Goal: Information Seeking & Learning: Learn about a topic

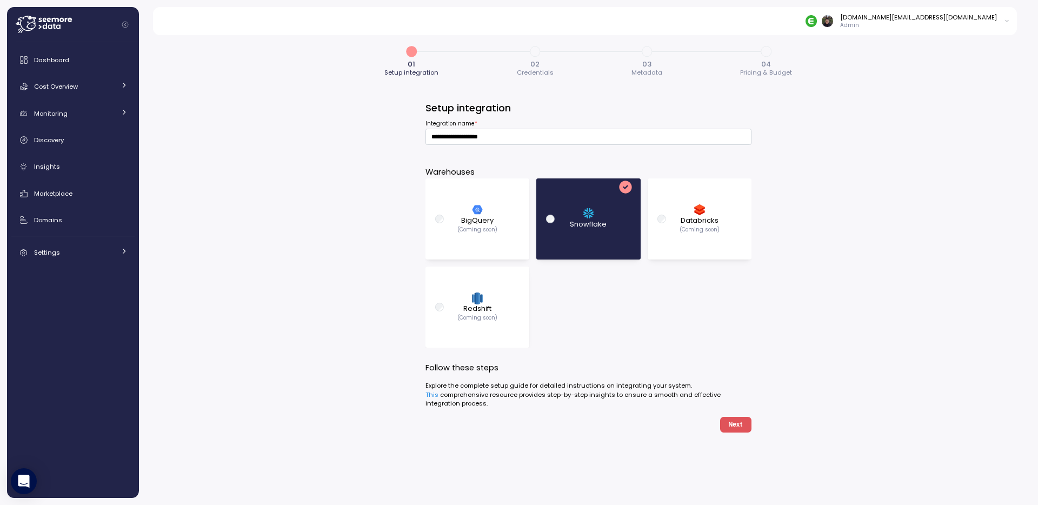
click at [293, 196] on div "**********" at bounding box center [588, 266] width 899 height 477
click at [252, 192] on div "**********" at bounding box center [588, 266] width 899 height 477
click at [80, 58] on div "Dashboard" at bounding box center [81, 60] width 94 height 11
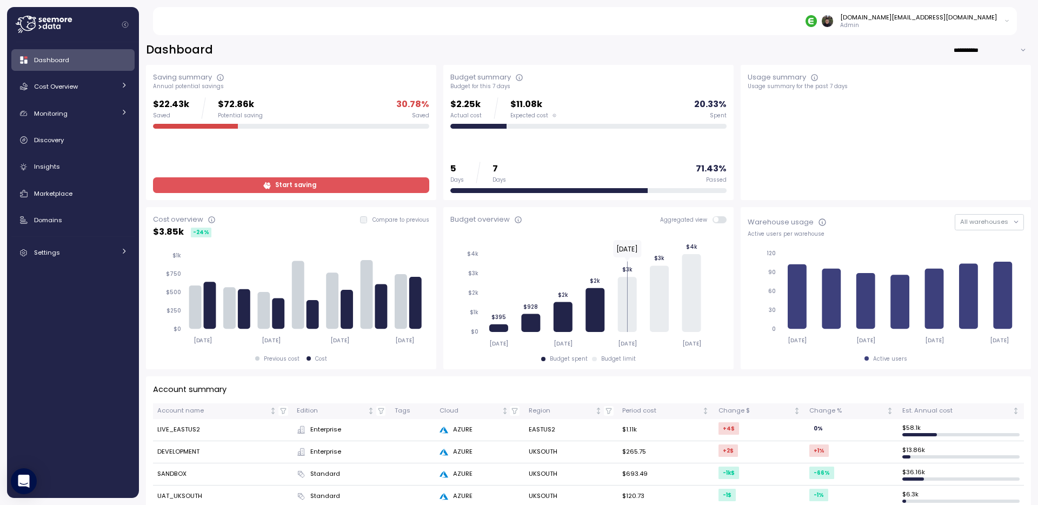
click at [432, 46] on div "**********" at bounding box center [588, 50] width 885 height 16
click at [437, 37] on div "**********" at bounding box center [588, 266] width 899 height 477
click at [430, 50] on div "**********" at bounding box center [588, 50] width 885 height 16
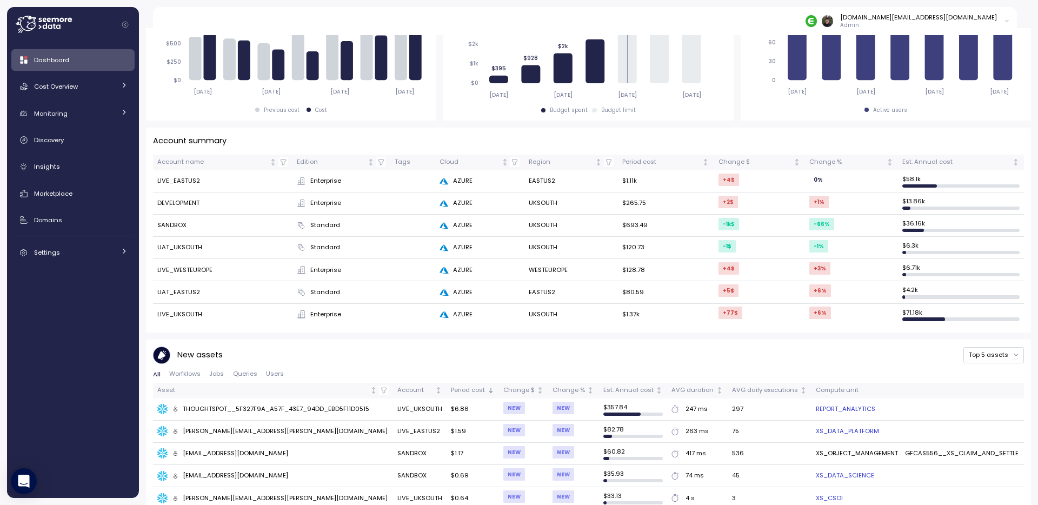
scroll to position [343, 0]
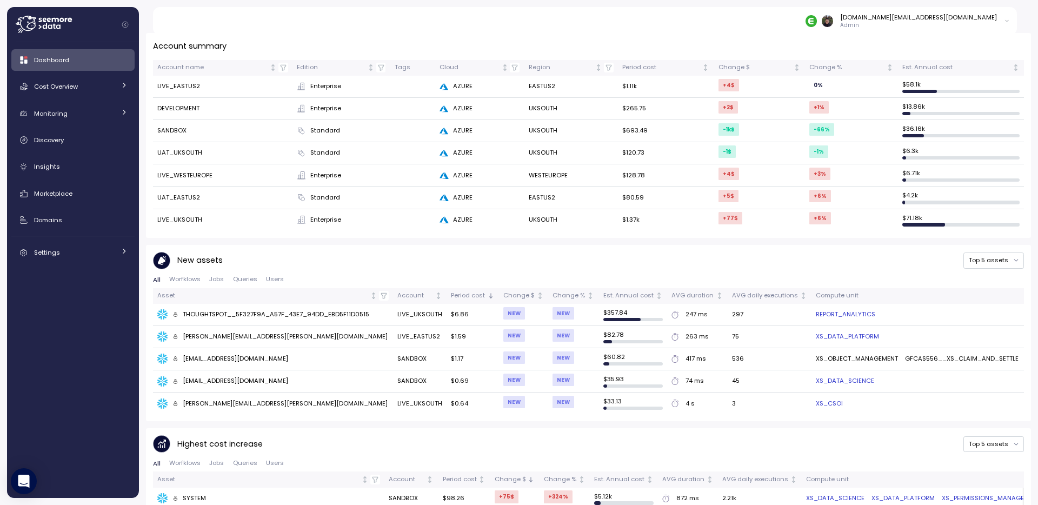
click at [379, 258] on div "New assets Top 5 assets" at bounding box center [588, 261] width 871 height 18
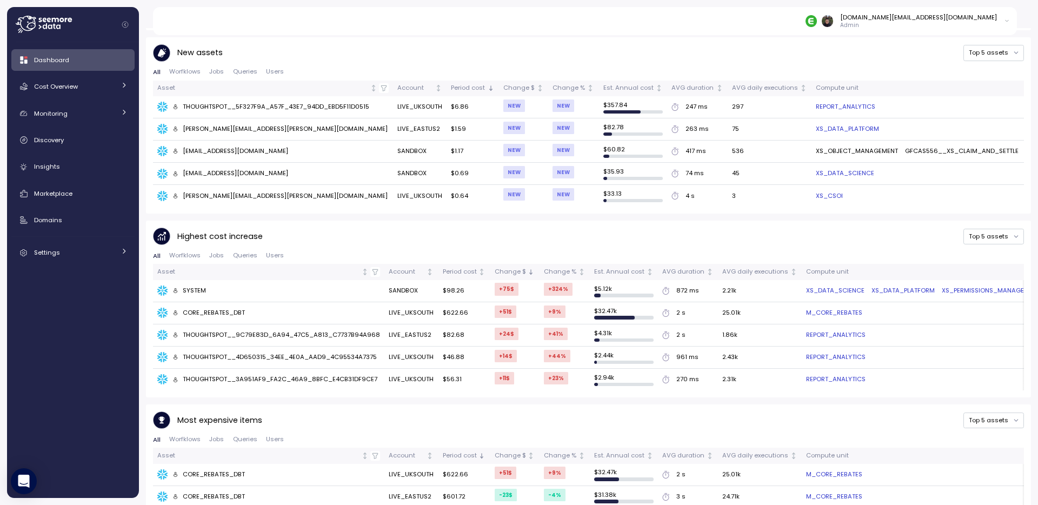
scroll to position [578, 0]
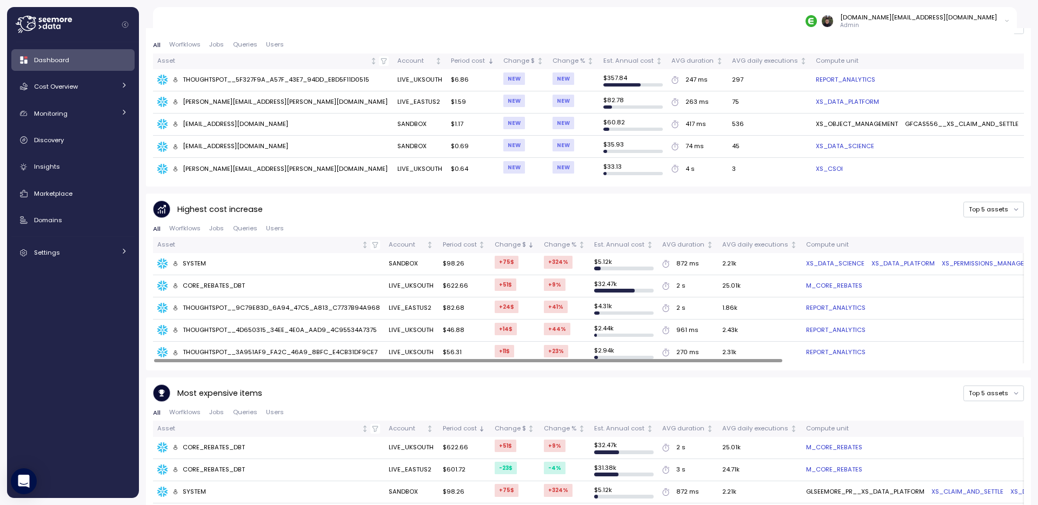
click at [225, 281] on div "CORE_REBATES_DBT" at bounding box center [208, 286] width 73 height 10
click at [816, 281] on link "M_CORE_REBATES" at bounding box center [834, 286] width 56 height 10
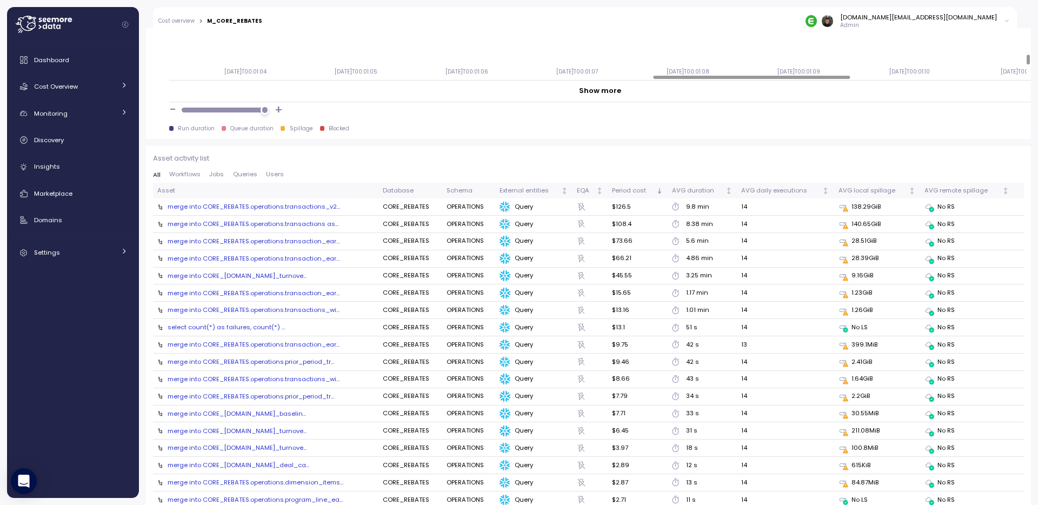
scroll to position [1066, 0]
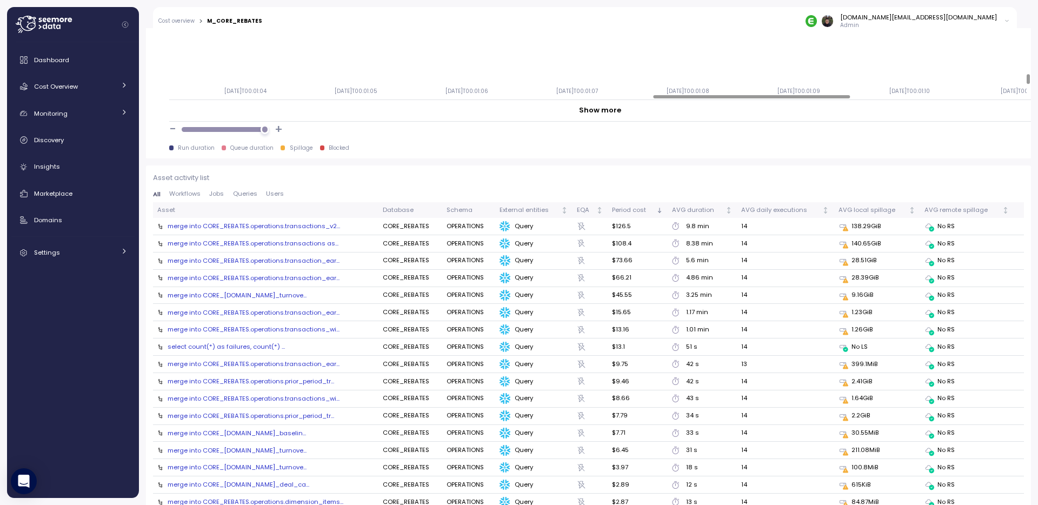
click at [187, 193] on span "Workflows" at bounding box center [184, 194] width 31 height 6
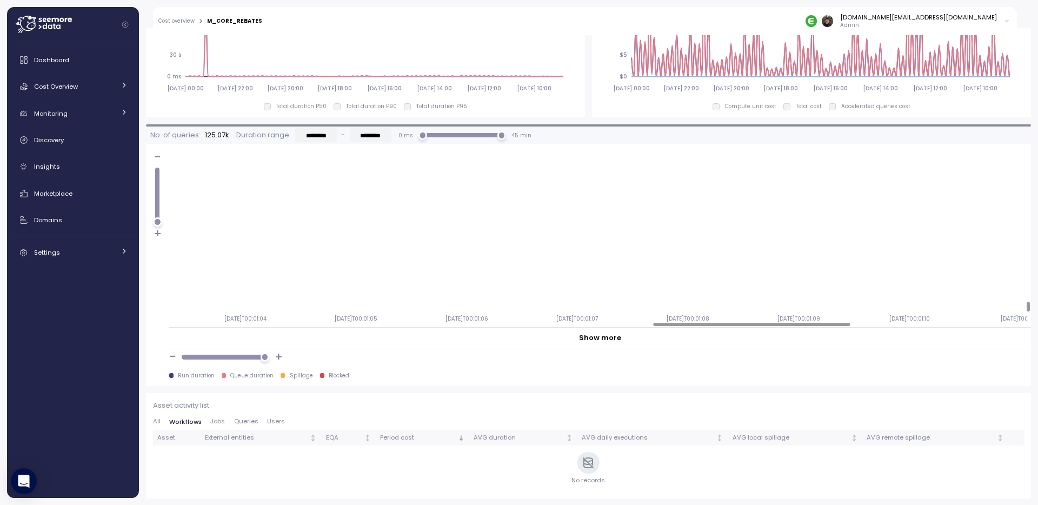
click at [217, 414] on div "Asset activity list All Workflows Jobs Queries Users Asset External entities EQ…" at bounding box center [588, 445] width 871 height 91
click at [217, 420] on span "Jobs" at bounding box center [217, 421] width 15 height 6
click at [244, 420] on span "Queries" at bounding box center [245, 421] width 24 height 6
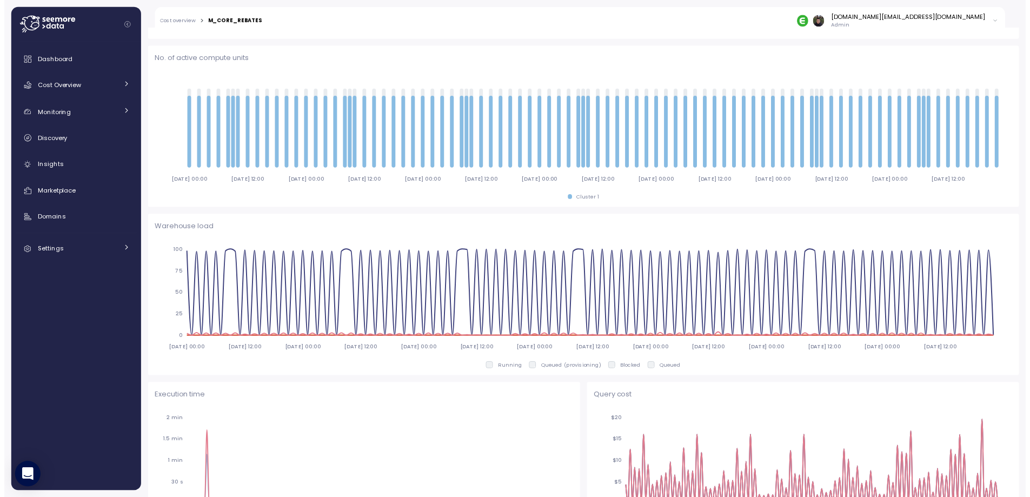
scroll to position [0, 0]
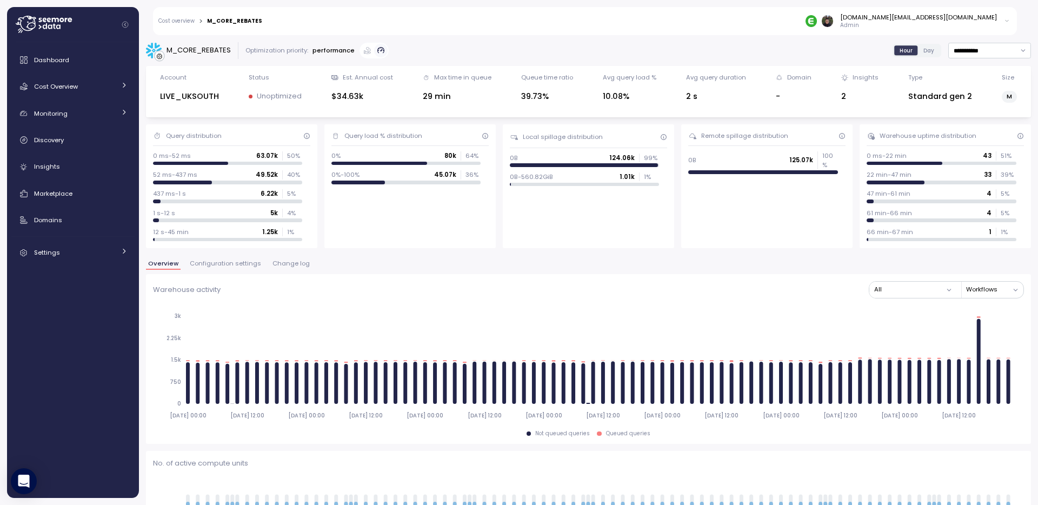
click at [528, 166] on div at bounding box center [584, 165] width 148 height 4
drag, startPoint x: 519, startPoint y: 173, endPoint x: 538, endPoint y: 173, distance: 19.5
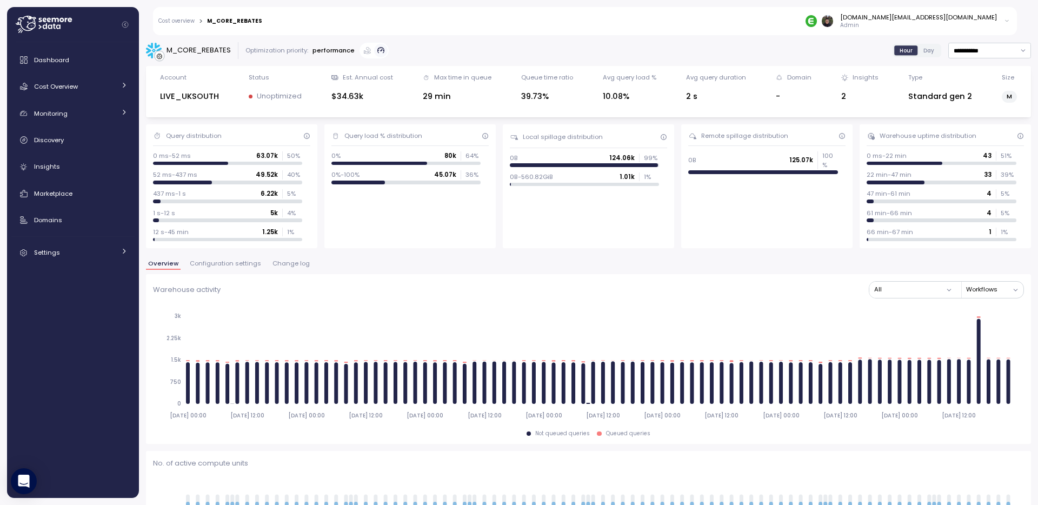
click at [538, 173] on p "0B-560.82GiB" at bounding box center [531, 176] width 43 height 9
drag, startPoint x: 513, startPoint y: 177, endPoint x: 531, endPoint y: 177, distance: 17.8
click at [531, 177] on p "0B-560.82GiB" at bounding box center [531, 176] width 43 height 9
click at [534, 177] on p "0B-560.82GiB" at bounding box center [531, 176] width 43 height 9
drag, startPoint x: 506, startPoint y: 176, endPoint x: 538, endPoint y: 176, distance: 32.4
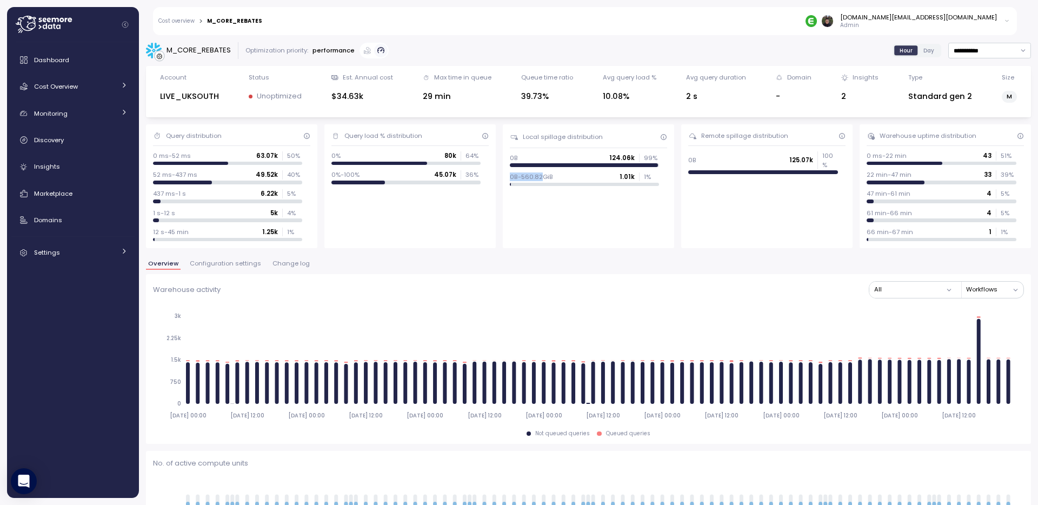
click at [538, 176] on p "0B-560.82GiB" at bounding box center [531, 176] width 43 height 9
click at [435, 275] on div "Warehouse activity All Workflows [DATE] 00:00 [DATE] 12:00 [DATE] 00:00 [DATE] …" at bounding box center [588, 359] width 885 height 170
click at [428, 265] on div "Overview Configuration settings Change log" at bounding box center [588, 268] width 885 height 14
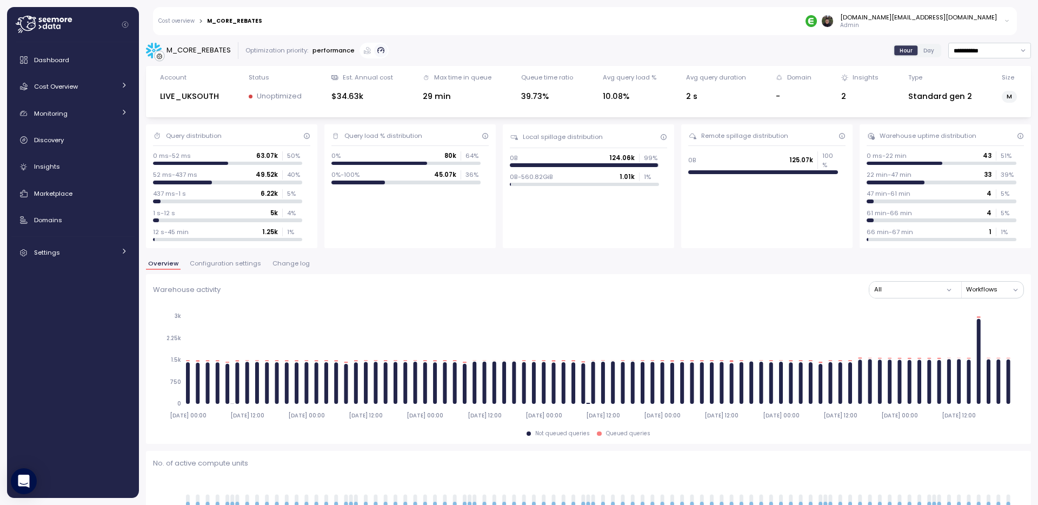
click at [495, 262] on div "Overview Configuration settings Change log" at bounding box center [588, 268] width 885 height 14
click at [216, 270] on div "Overview Configuration settings Change log" at bounding box center [588, 268] width 885 height 14
click at [217, 266] on span "Configuration settings" at bounding box center [225, 264] width 71 height 6
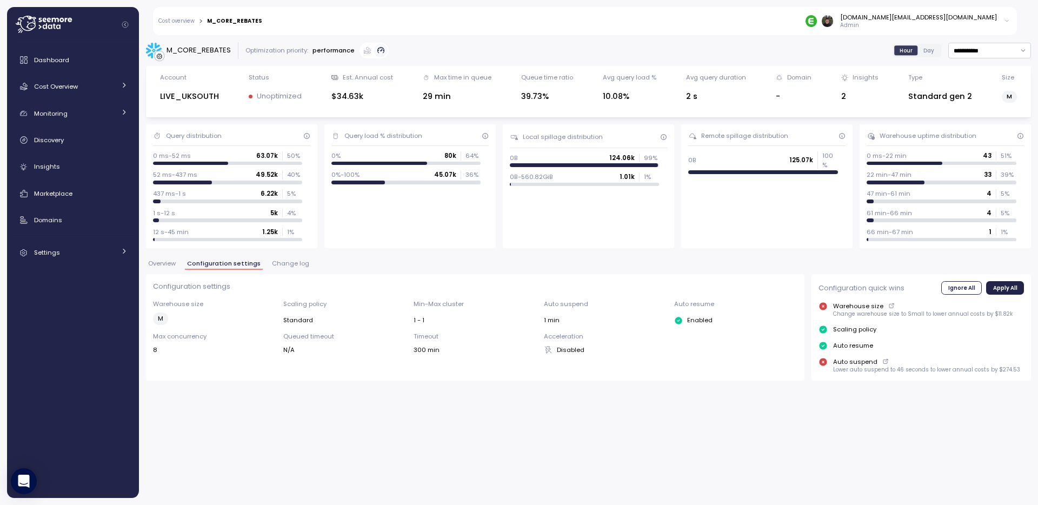
click at [159, 263] on span "Overview" at bounding box center [162, 264] width 28 height 6
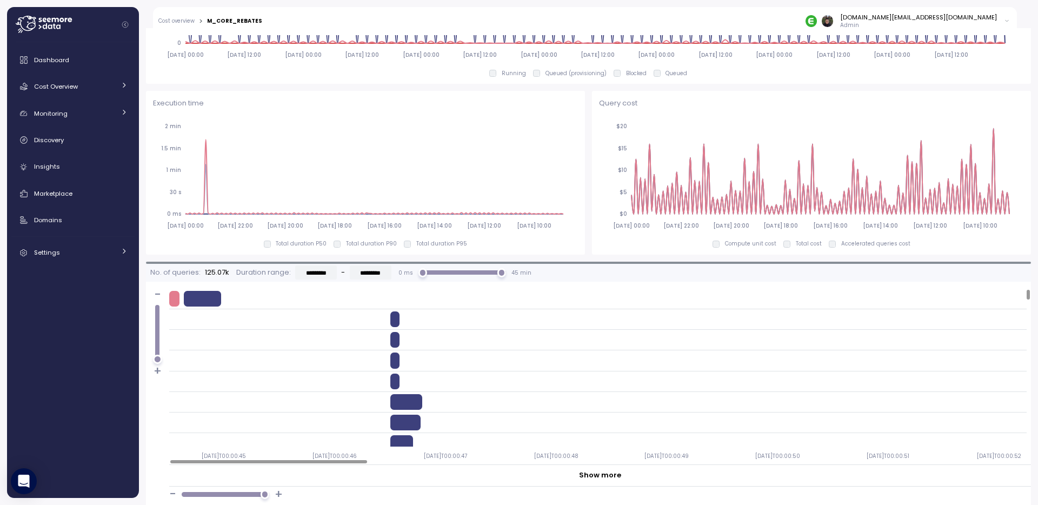
scroll to position [706, 0]
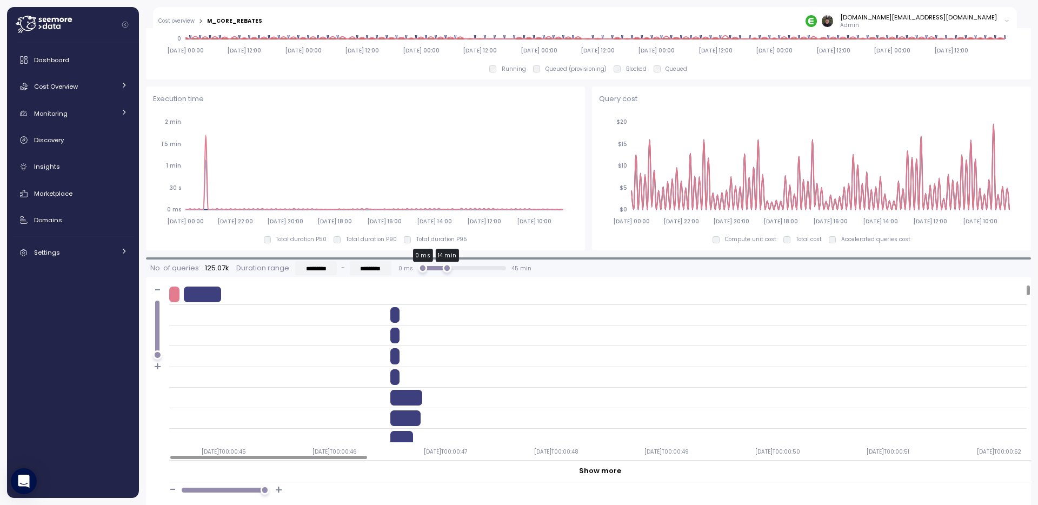
drag, startPoint x: 496, startPoint y: 268, endPoint x: 441, endPoint y: 271, distance: 54.7
click at [443, 271] on div "14 min" at bounding box center [447, 268] width 9 height 9
type input "*********"
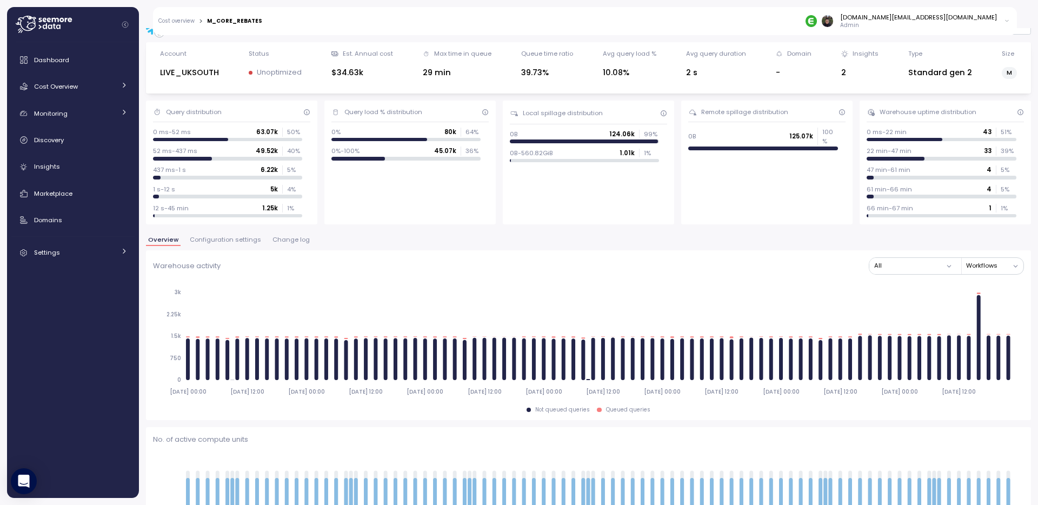
scroll to position [0, 0]
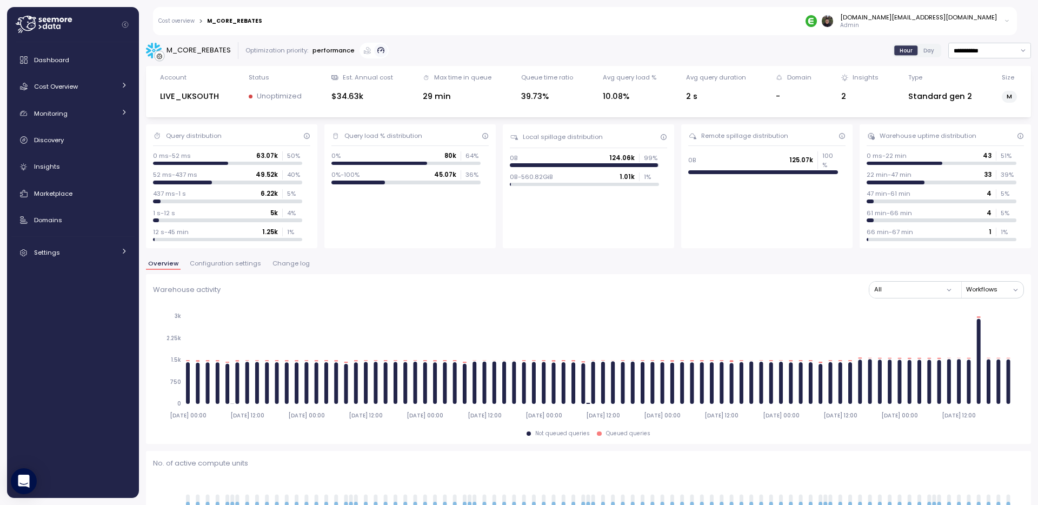
click at [274, 95] on p "Unoptimized" at bounding box center [279, 96] width 45 height 11
click at [923, 48] on span "Day" at bounding box center [928, 50] width 11 height 8
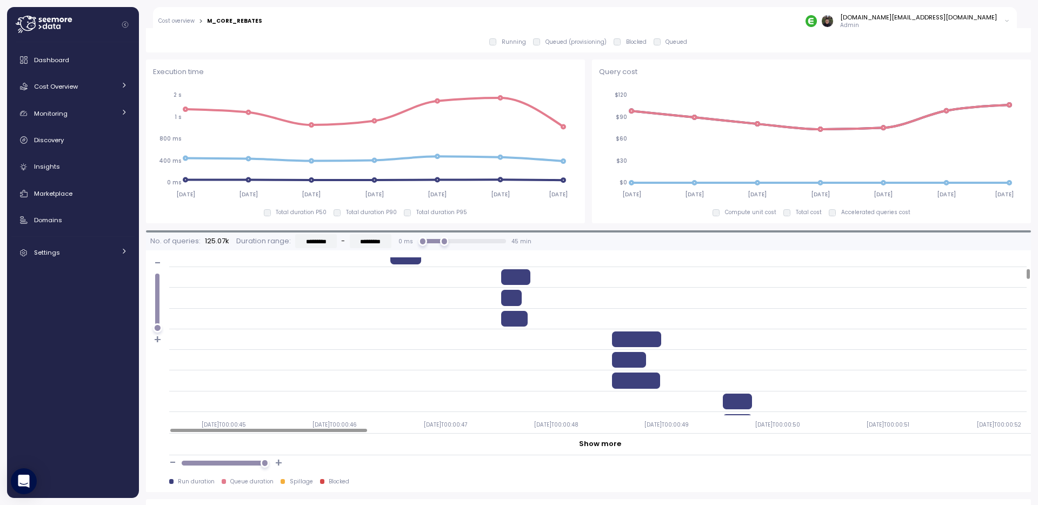
scroll to position [232, 0]
